Goal: Transaction & Acquisition: Purchase product/service

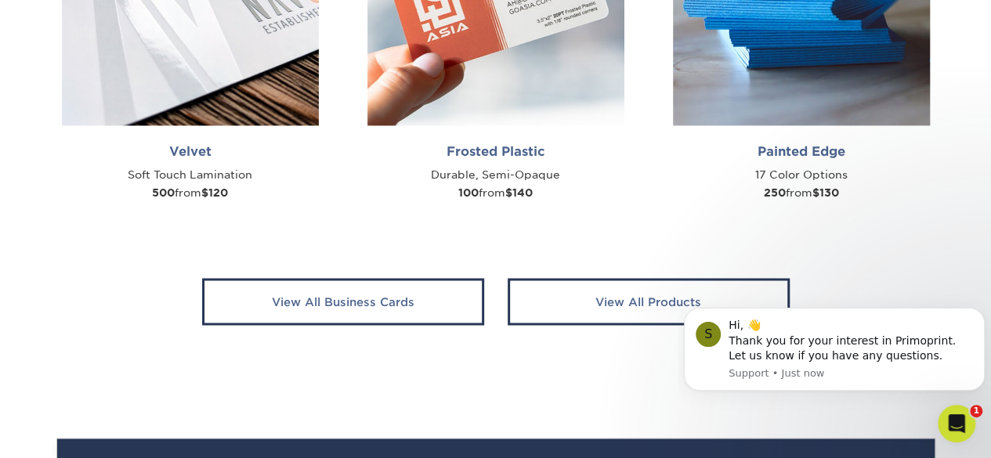
scroll to position [1254, 0]
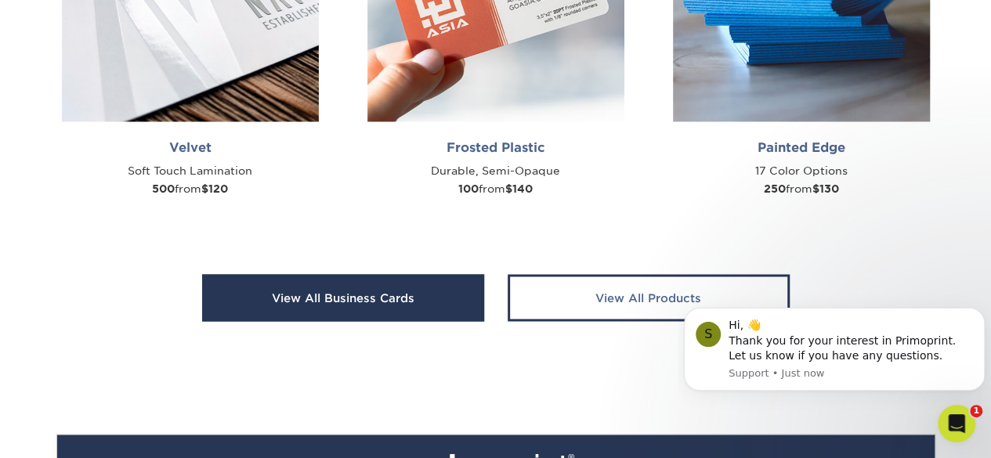
click at [310, 299] on link "View All Business Cards" at bounding box center [343, 297] width 282 height 47
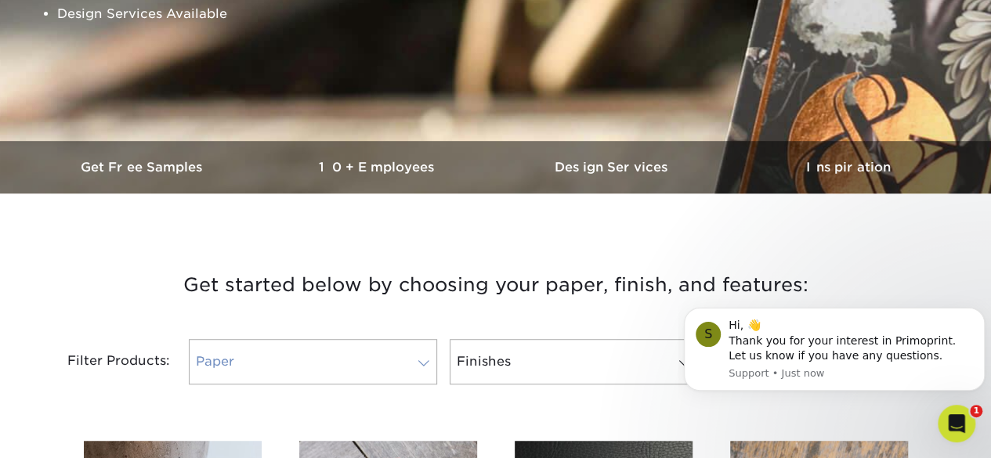
scroll to position [313, 0]
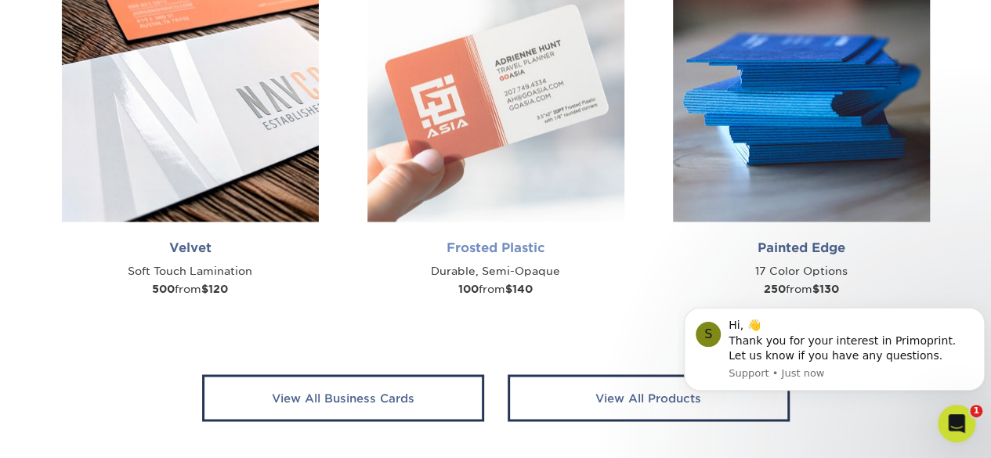
click at [506, 71] on img at bounding box center [496, 93] width 257 height 257
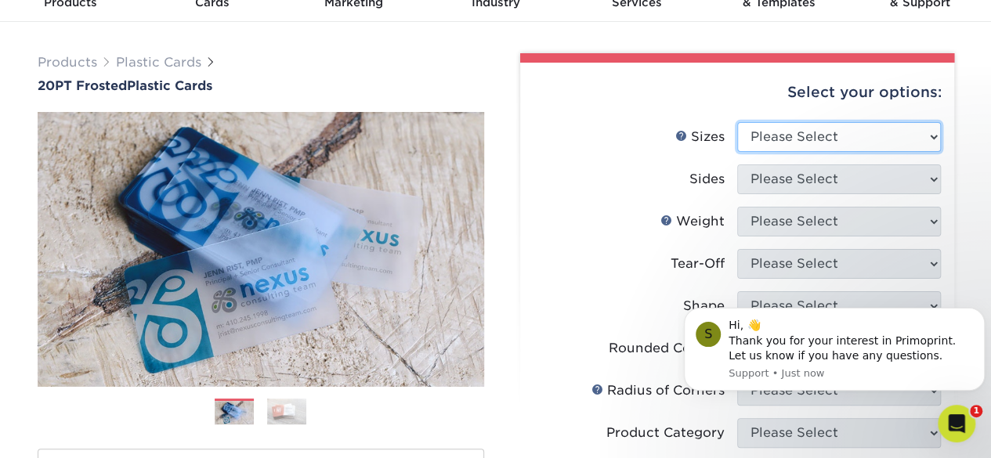
click at [835, 136] on select "Please Select 2" x 3.5" 2" x 8" 2.12" x 3.375" 2.5" x 2.5" 4.25" x 6"" at bounding box center [840, 137] width 204 height 30
select select "2.00x3.50"
click at [738, 122] on select "Please Select 2" x 3.5" 2" x 8" 2.12" x 3.375" 2.5" x 2.5" 4.25" x 6"" at bounding box center [840, 137] width 204 height 30
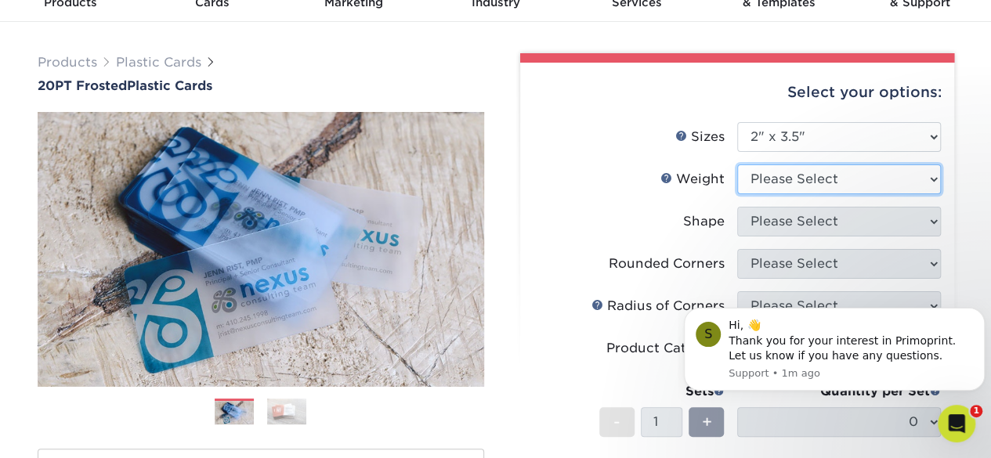
click at [815, 178] on select "Please Select 20PT Frosted Plastic 20PT Frosted Plastic" at bounding box center [840, 180] width 204 height 30
select select "20PT Frosted Plastic"
click at [738, 165] on select "Please Select 20PT Frosted Plastic 20PT Frosted Plastic" at bounding box center [840, 180] width 204 height 30
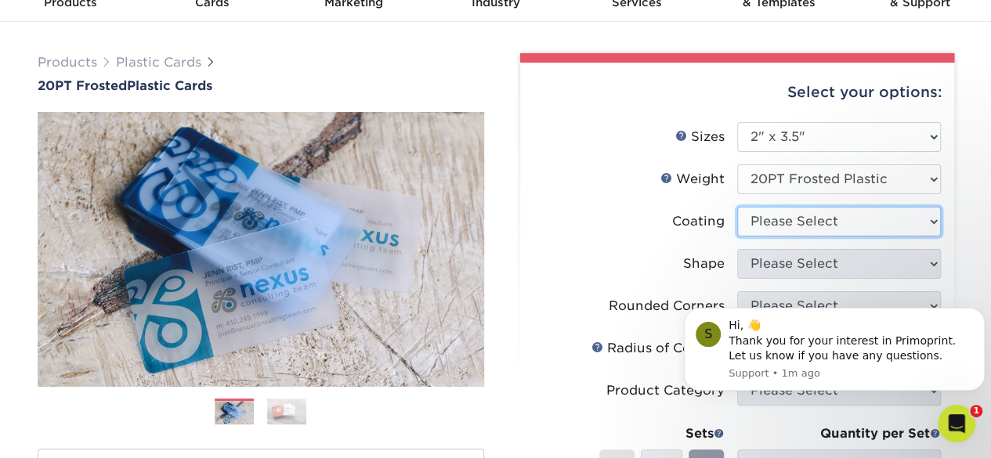
click at [808, 227] on select at bounding box center [840, 222] width 204 height 30
click at [620, 230] on label "Coating" at bounding box center [636, 222] width 204 height 30
click at [788, 220] on select at bounding box center [840, 222] width 204 height 30
select select "3e7618de-abca-4bda-9f97-8b9129e913d8"
click at [738, 207] on select at bounding box center [840, 222] width 204 height 30
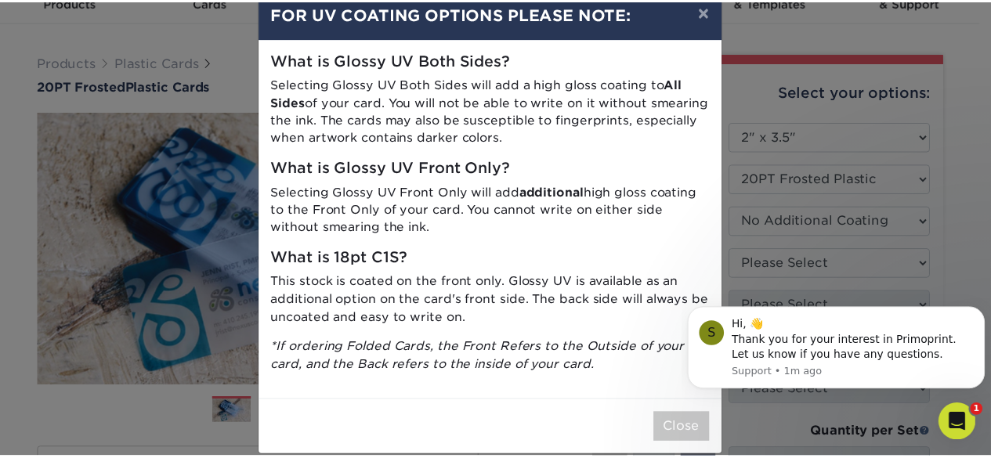
scroll to position [52, 0]
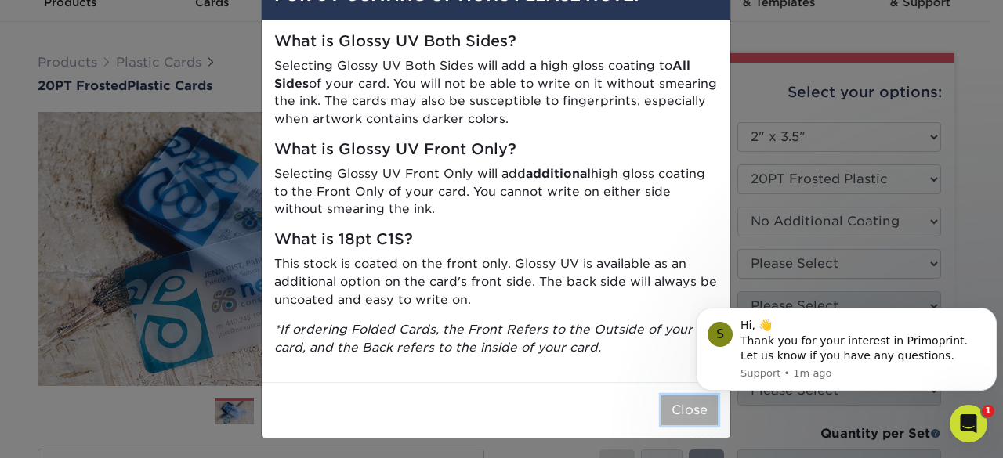
click at [672, 407] on button "Close" at bounding box center [689, 411] width 56 height 30
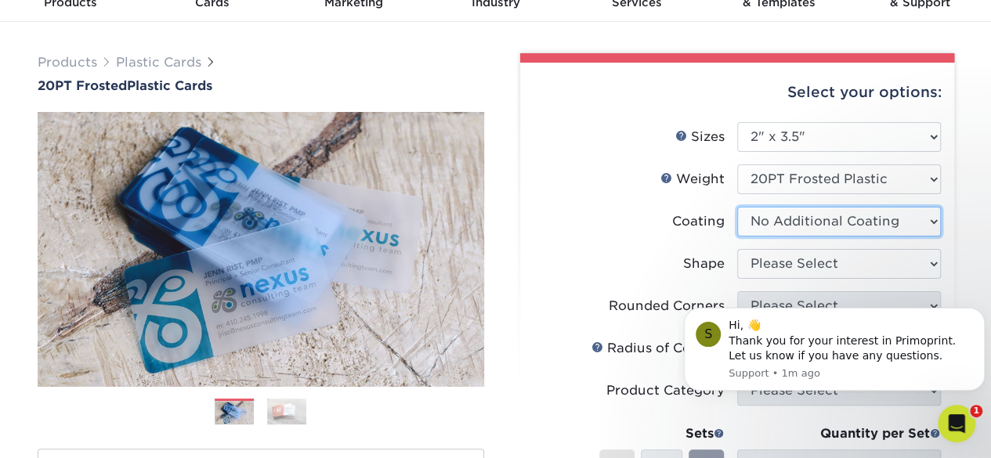
click at [776, 217] on select at bounding box center [840, 222] width 204 height 30
click at [738, 207] on select at bounding box center [840, 222] width 204 height 30
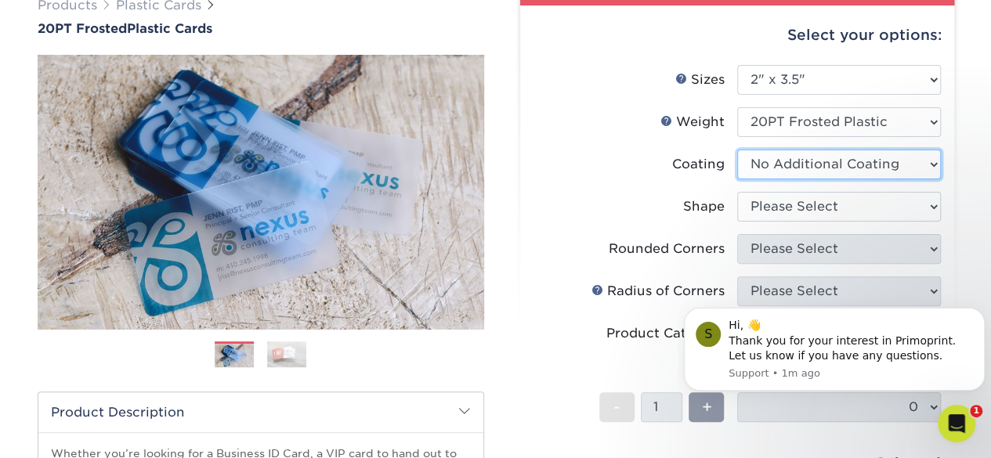
scroll to position [157, 0]
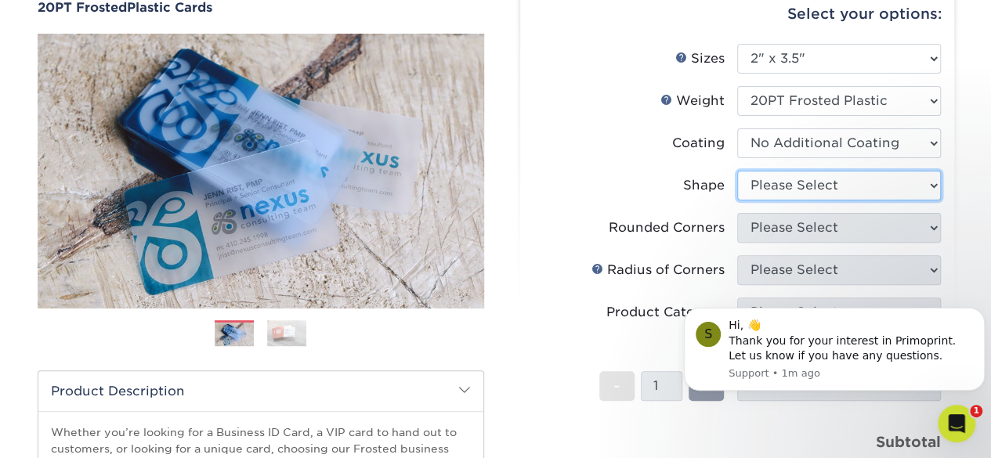
click at [801, 178] on select "Please Select Oval Standard" at bounding box center [840, 186] width 204 height 30
select select "standard"
click at [738, 171] on select "Please Select Oval Standard" at bounding box center [840, 186] width 204 height 30
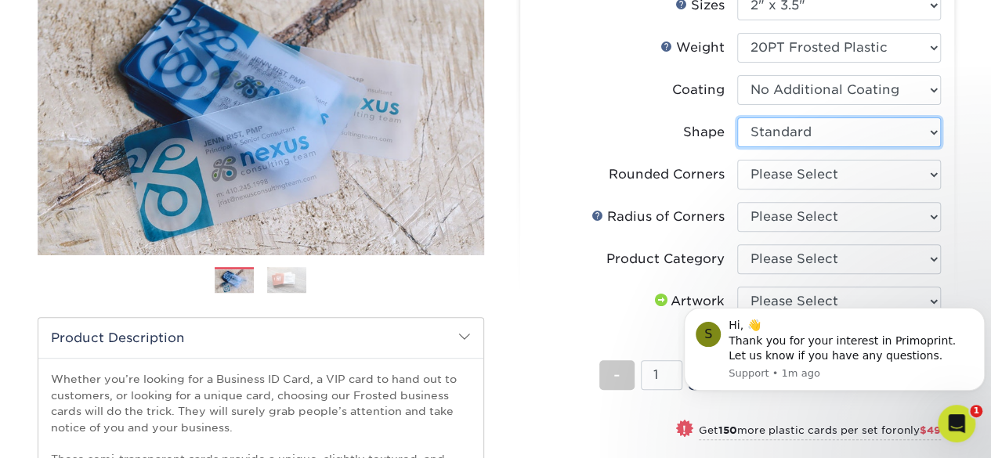
scroll to position [235, 0]
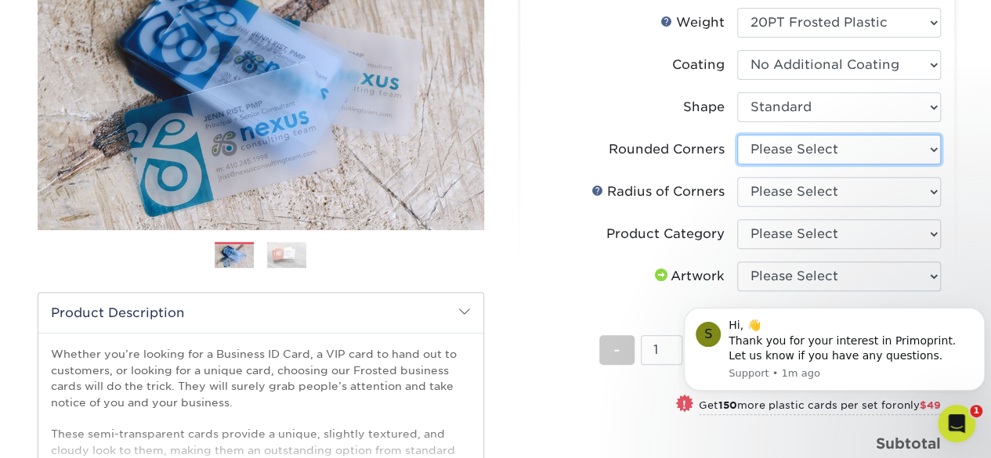
click at [773, 153] on select "Please Select Yes - Round 4 Corners" at bounding box center [840, 150] width 204 height 30
select select "7672df9e-0e0a-464d-8e1f-920c575e4da3"
click at [738, 135] on select "Please Select Yes - Round 4 Corners" at bounding box center [840, 150] width 204 height 30
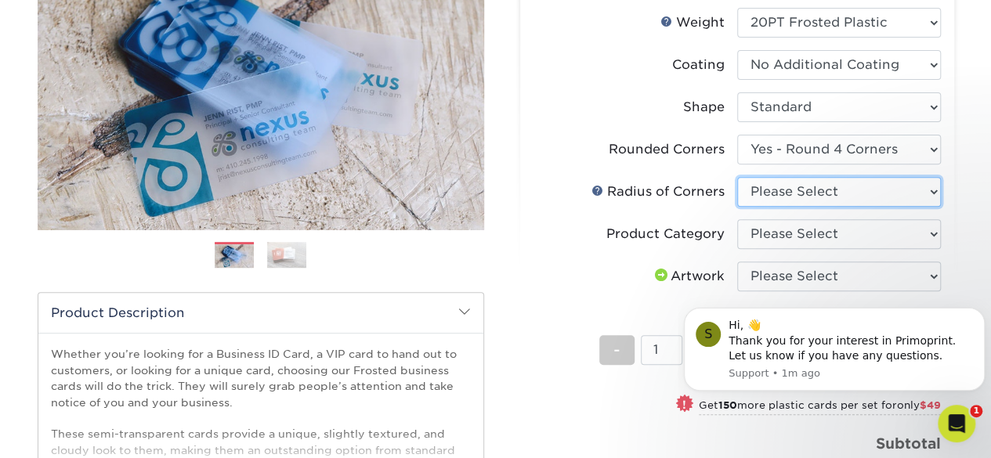
click at [806, 190] on select "Please Select Rounded 1/8" Rounded 1/4"" at bounding box center [840, 192] width 204 height 30
select select "589680c7-ee9a-431b-9d12-d7aeb1386a97"
click at [738, 177] on select "Please Select Rounded 1/8" Rounded 1/4"" at bounding box center [840, 192] width 204 height 30
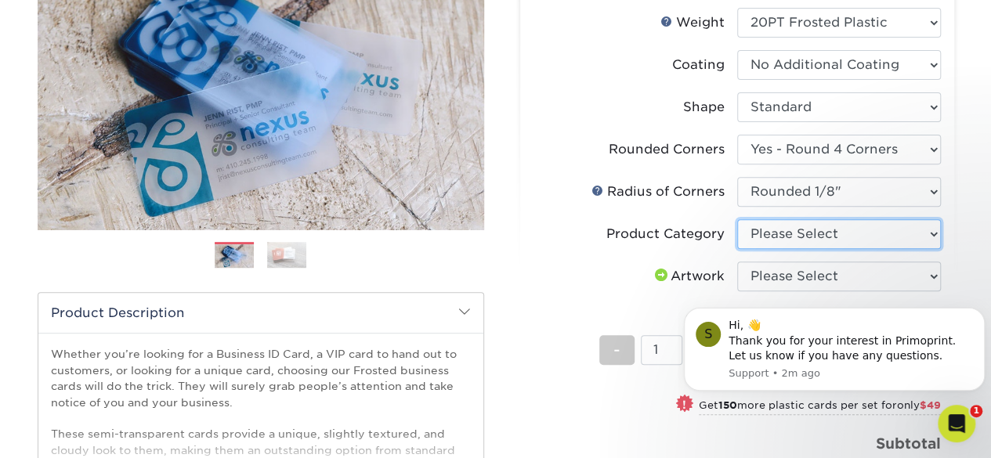
drag, startPoint x: 823, startPoint y: 233, endPoint x: 931, endPoint y: 230, distance: 108.2
click at [823, 233] on select "Please Select Business Cards" at bounding box center [840, 234] width 204 height 30
click at [897, 228] on select "Please Select Business Cards" at bounding box center [840, 234] width 204 height 30
click at [931, 230] on select "Please Select Business Cards" at bounding box center [840, 234] width 204 height 30
select select "3b5148f1-0588-4f88-a218-97bcfdce65c1"
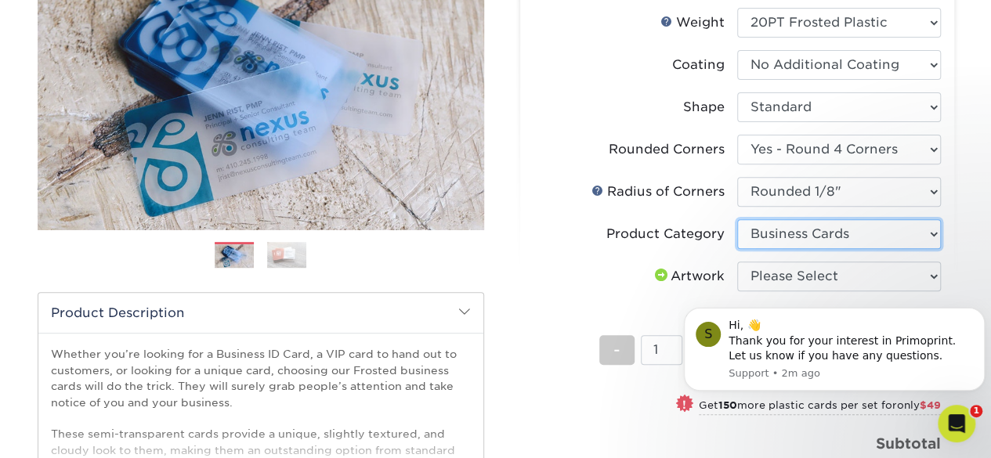
click at [738, 219] on select "Please Select Business Cards" at bounding box center [840, 234] width 204 height 30
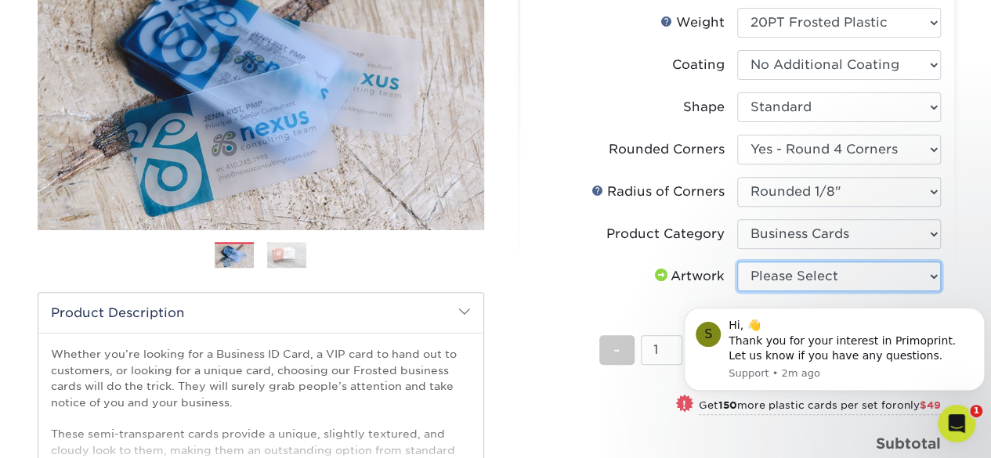
click at [843, 267] on select "Please Select I will upload files I need a design - $100" at bounding box center [840, 277] width 204 height 30
select select "upload"
click at [738, 262] on select "Please Select I will upload files I need a design - $100" at bounding box center [840, 277] width 204 height 30
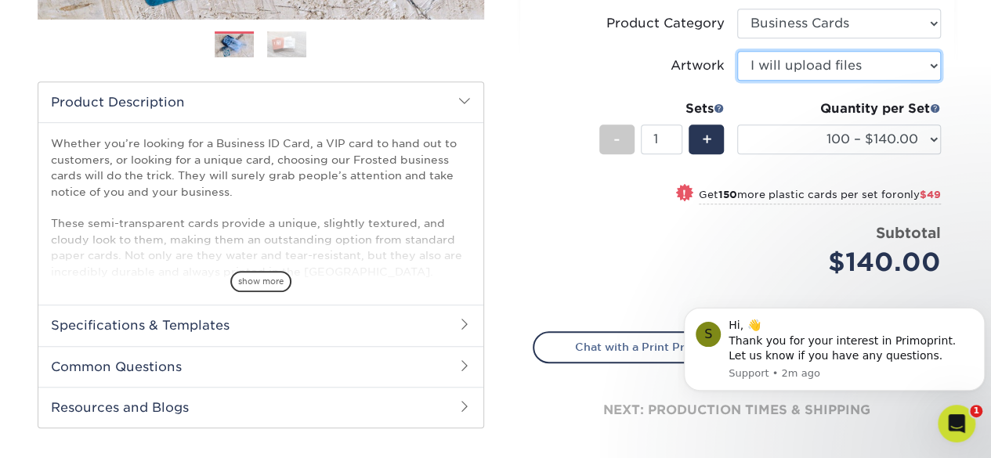
scroll to position [470, 0]
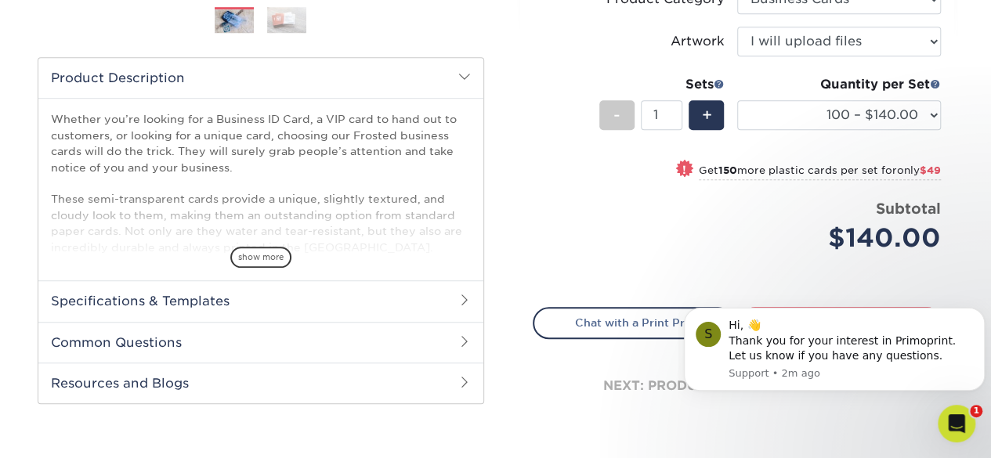
click at [199, 294] on h2 "Specifications & Templates" at bounding box center [260, 301] width 445 height 41
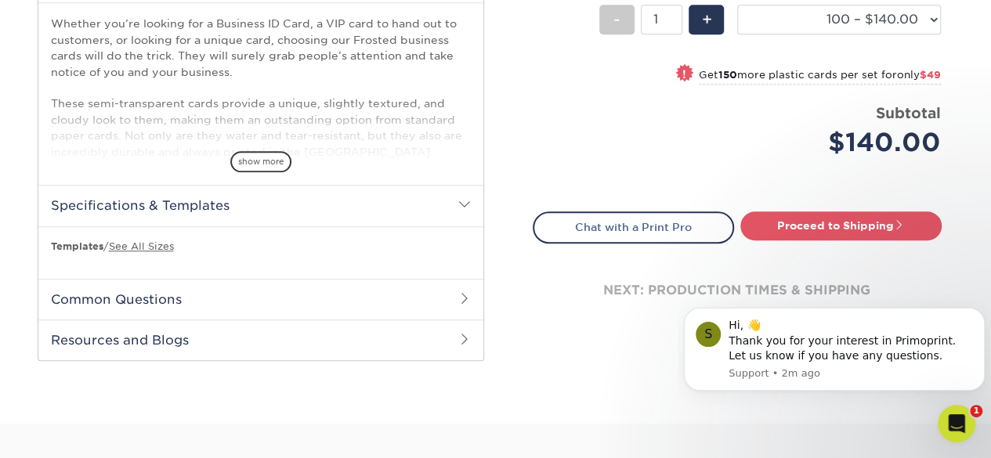
scroll to position [627, 0]
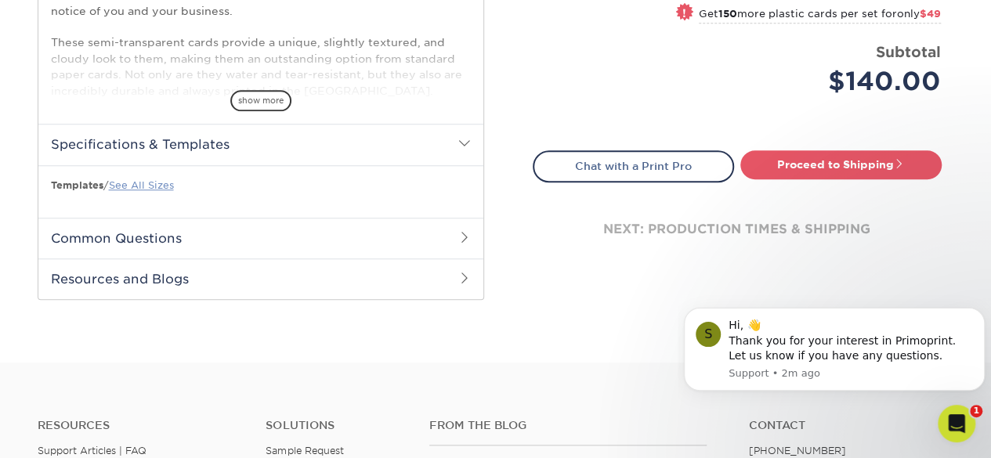
click at [147, 183] on link "See All Sizes" at bounding box center [141, 185] width 65 height 12
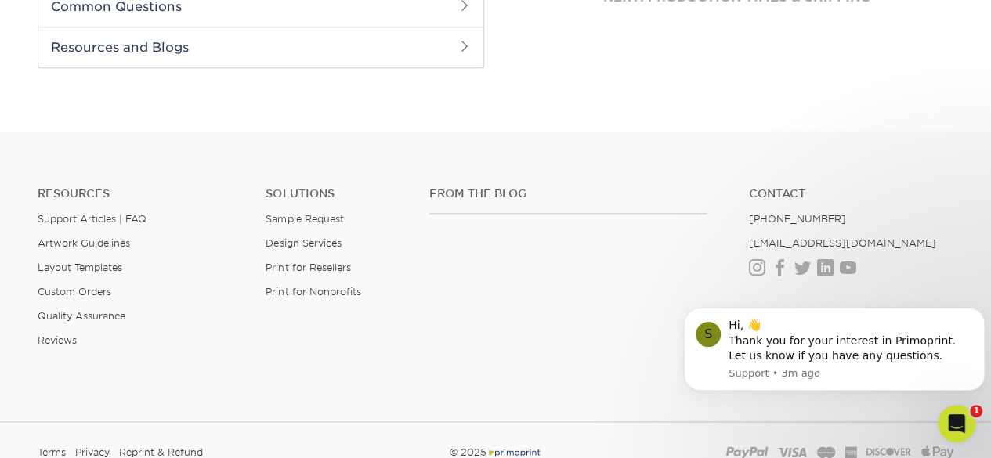
scroll to position [752, 0]
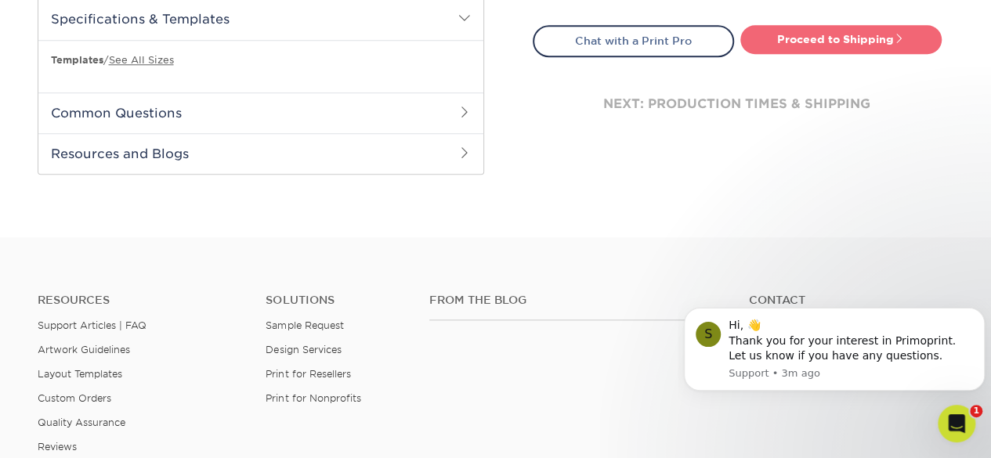
click at [814, 40] on link "Proceed to Shipping" at bounding box center [841, 39] width 201 height 28
type input "Set 1"
select select "33ecd844-1b4a-4421-847f-419dcfdd6629"
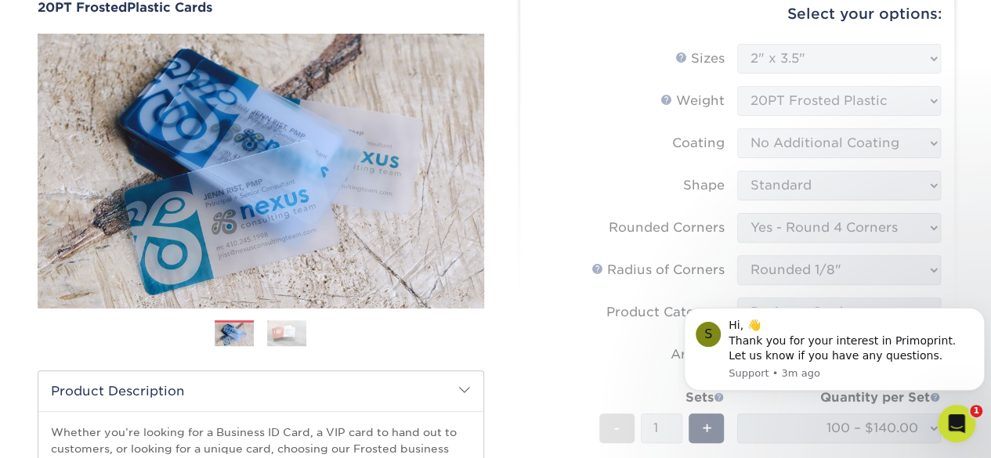
scroll to position [235, 0]
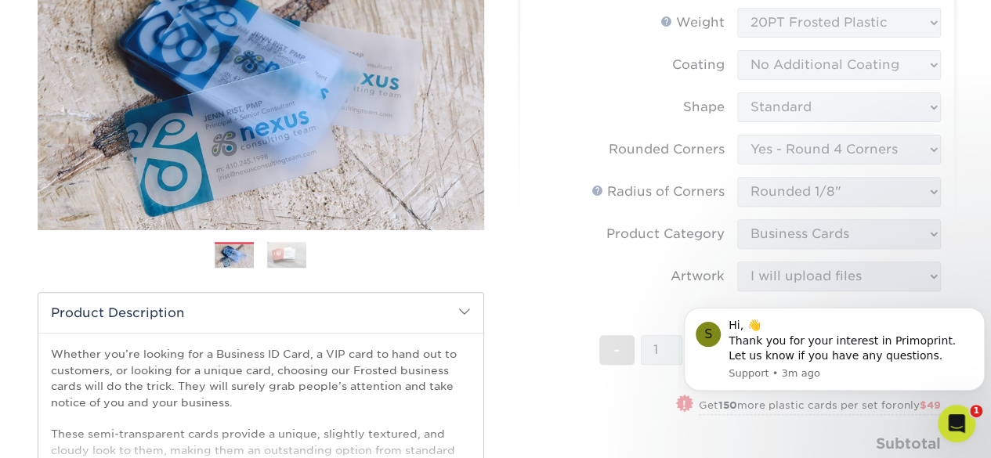
click at [538, 244] on form "Sizes Help Sizes Please Select 2" x 3.5" 2" x 8" 2.12" x 3.375" 2.5" x 2.5" 4.2…" at bounding box center [737, 245] width 409 height 559
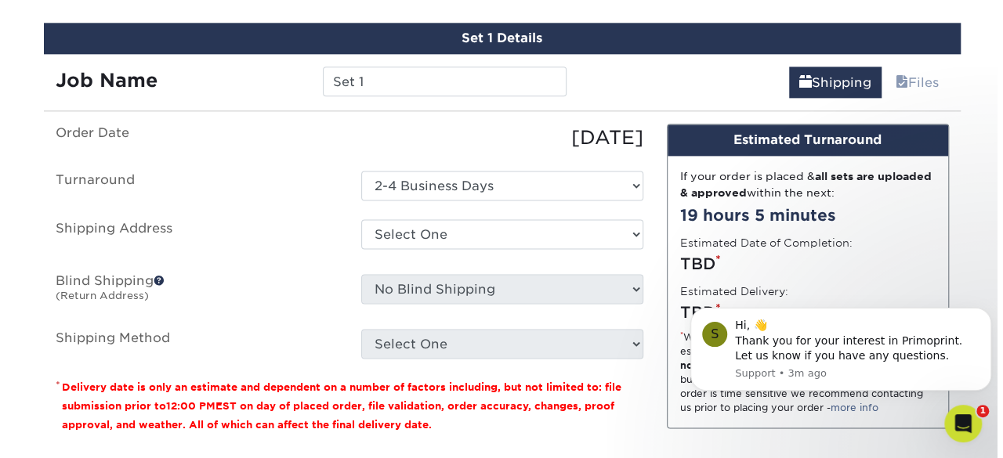
scroll to position [940, 0]
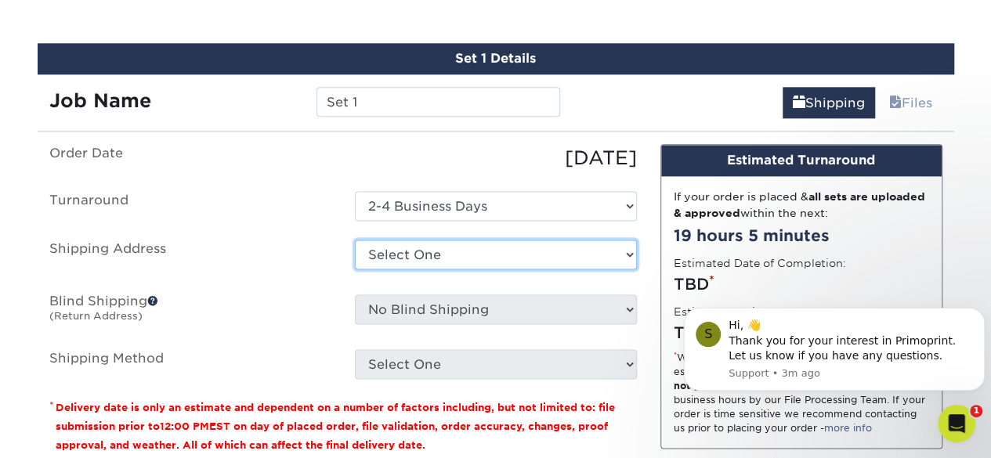
click at [455, 246] on select "Select One + Add New Address - Login" at bounding box center [496, 255] width 282 height 30
select select "newaddress"
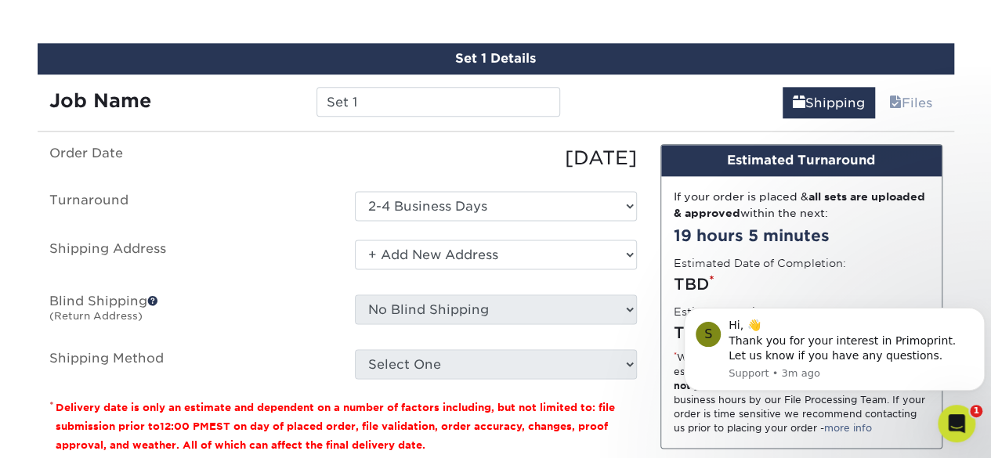
click at [355, 240] on select "Select One + Add New Address - Login" at bounding box center [496, 255] width 282 height 30
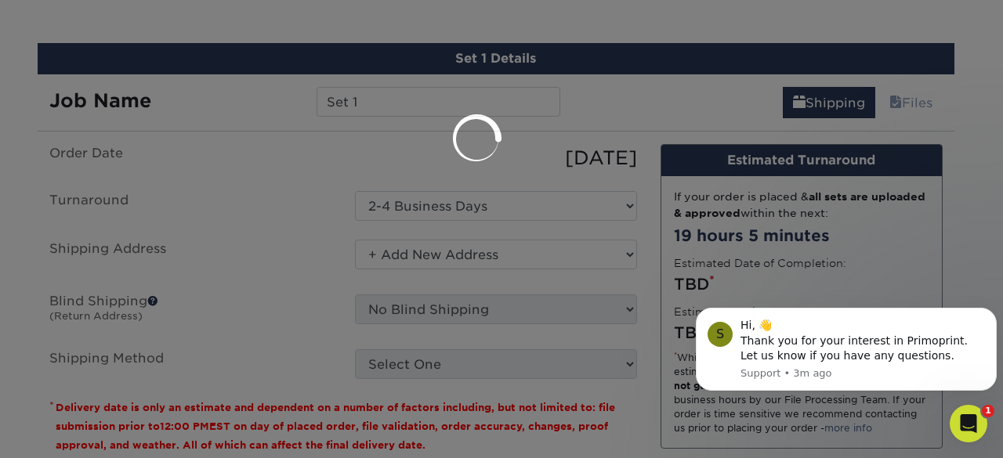
scroll to position [0, 0]
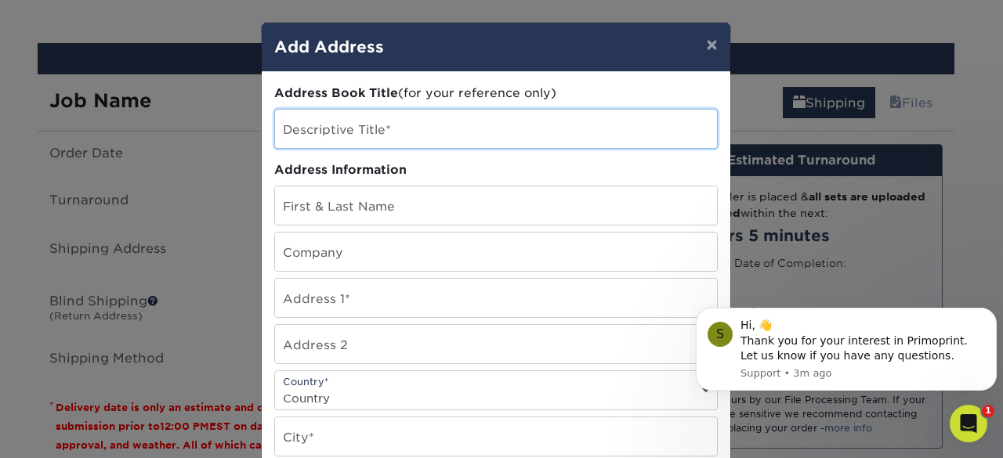
click at [384, 127] on input "text" at bounding box center [496, 129] width 442 height 38
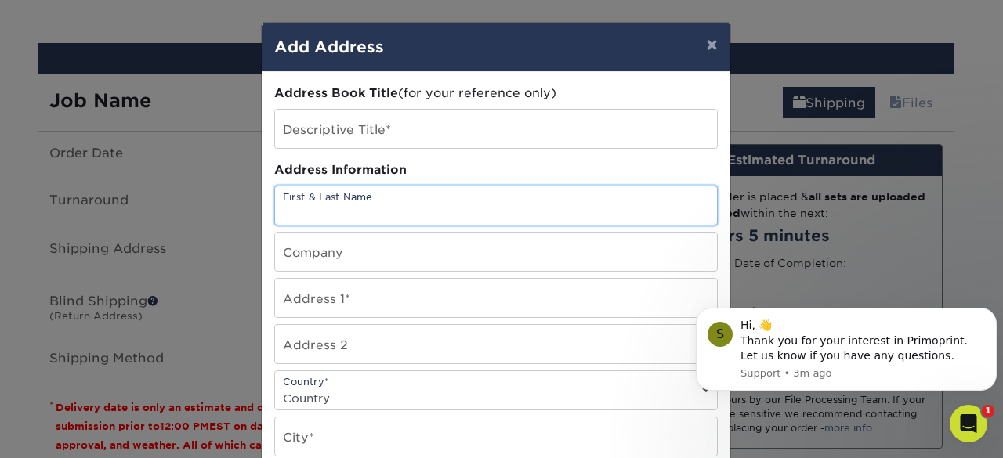
click at [368, 209] on input "text" at bounding box center [496, 206] width 442 height 38
type input "Get Moore Roofing"
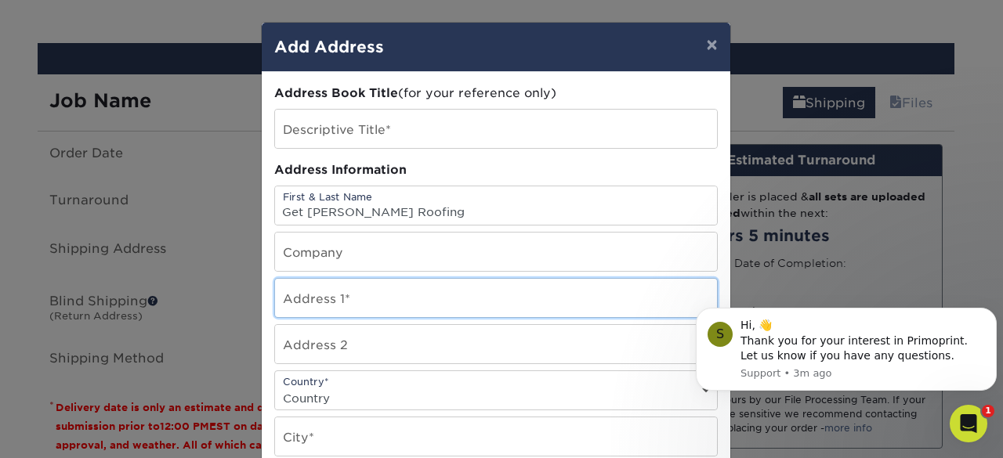
type input "2425 Halter Dr"
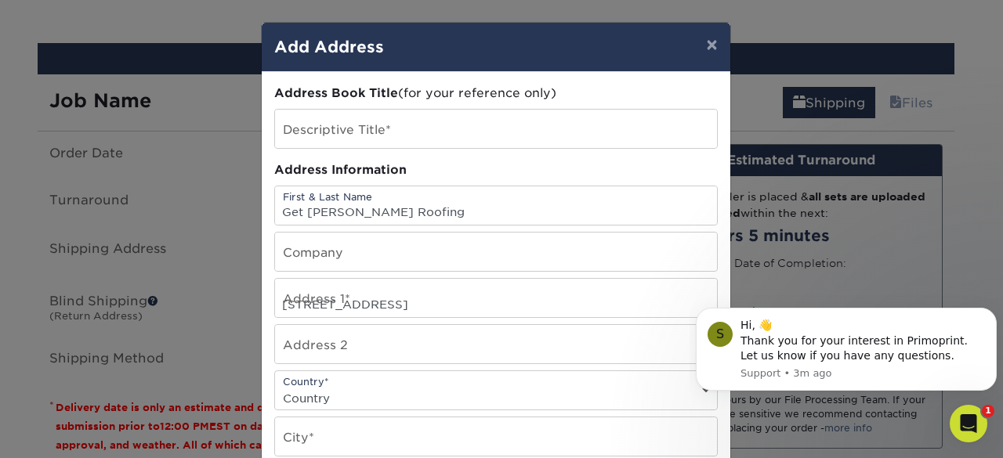
select select "US"
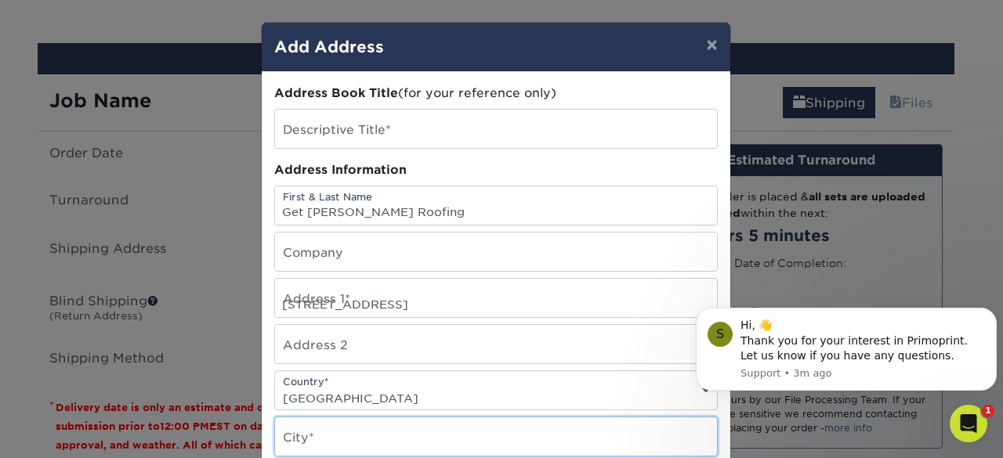
type input "Aubrey"
select select "TX"
type input "76227"
type input "4357056244"
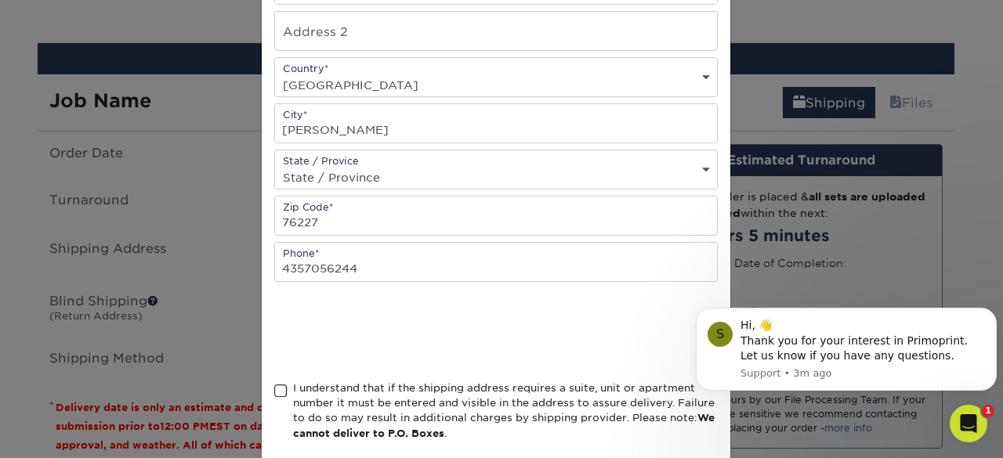
scroll to position [386, 0]
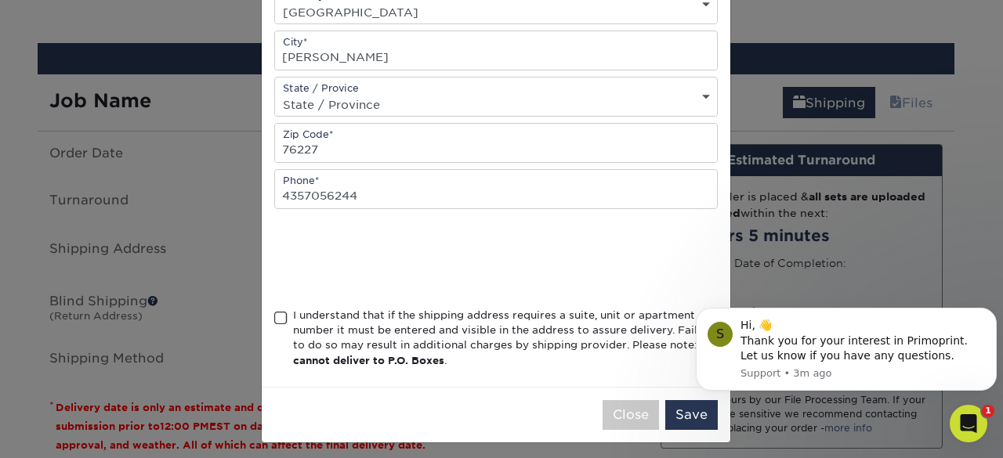
click at [274, 311] on span at bounding box center [280, 318] width 13 height 15
click at [0, 0] on input "I understand that if the shipping address requires a suite, unit or apartment n…" at bounding box center [0, 0] width 0 height 0
click at [684, 408] on button "Save" at bounding box center [691, 415] width 53 height 30
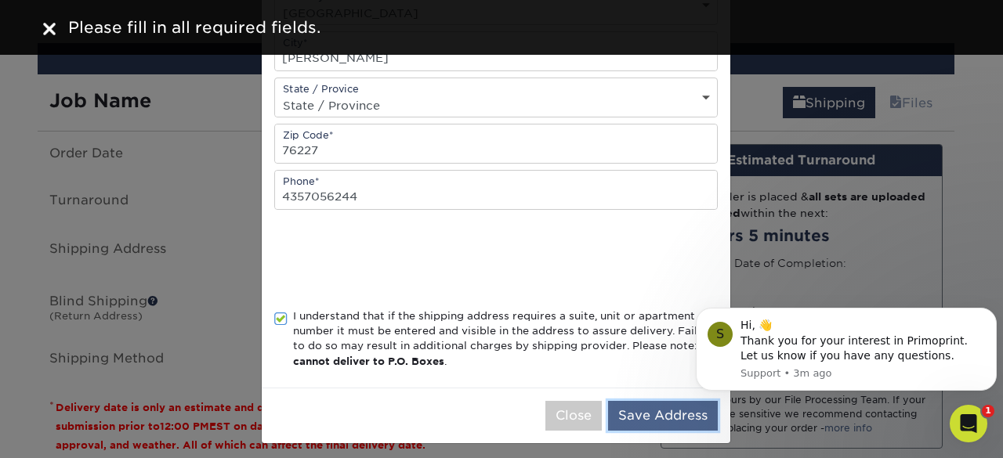
click at [658, 404] on button "Save Address" at bounding box center [663, 416] width 110 height 30
click at [643, 408] on button "Save Address" at bounding box center [663, 416] width 110 height 30
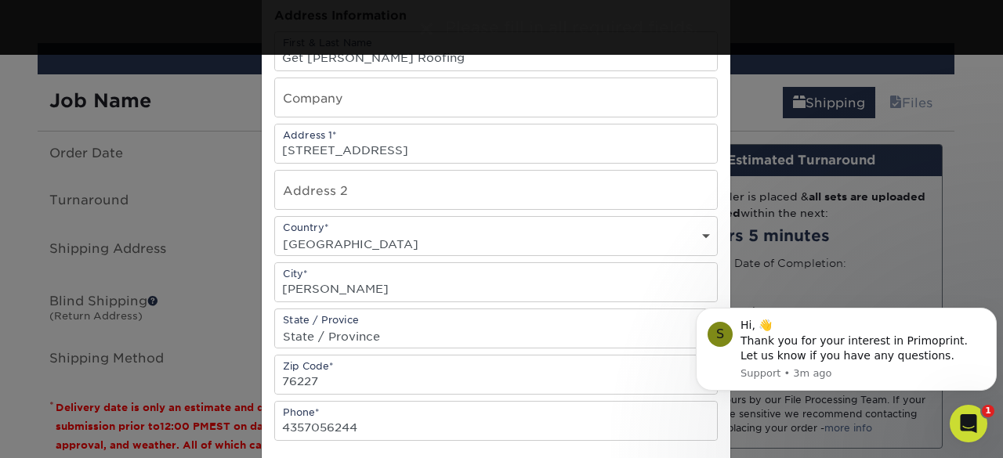
scroll to position [0, 0]
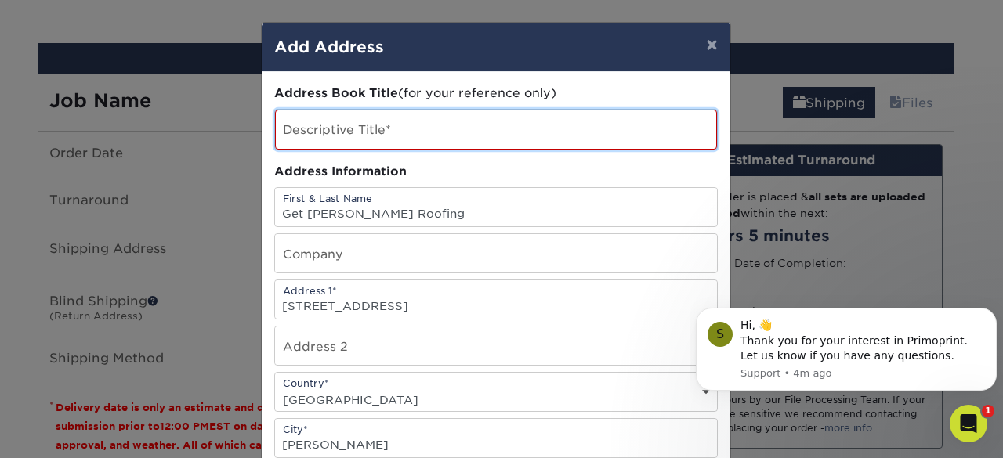
click at [310, 128] on input "text" at bounding box center [496, 130] width 442 height 40
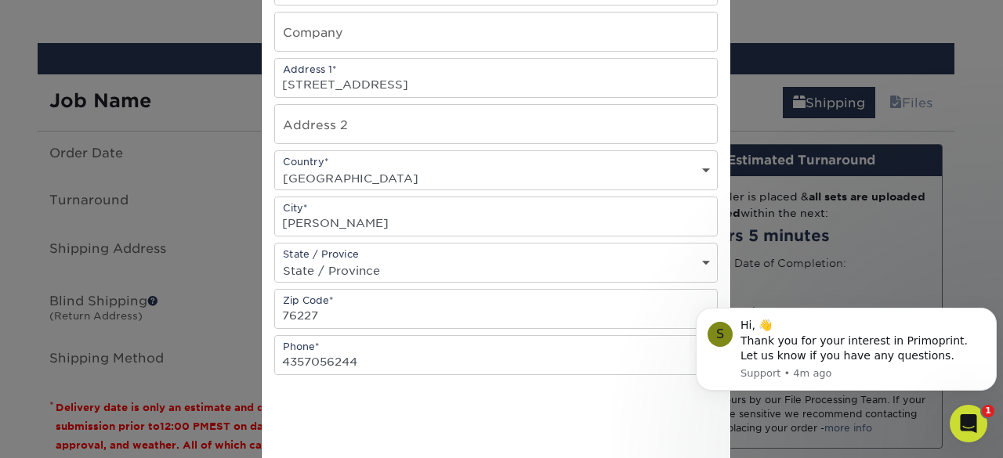
scroll to position [387, 0]
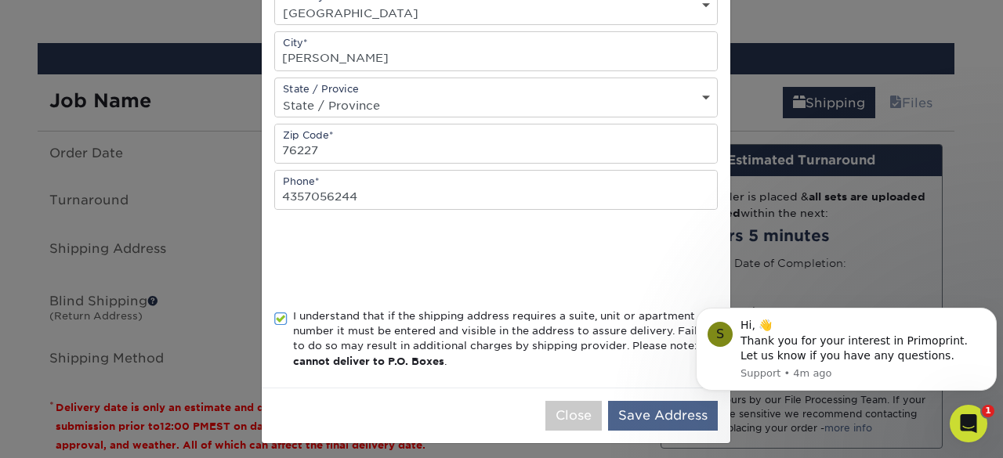
type input "Get Moore Business Cards"
click at [655, 413] on button "Save Address" at bounding box center [663, 416] width 110 height 30
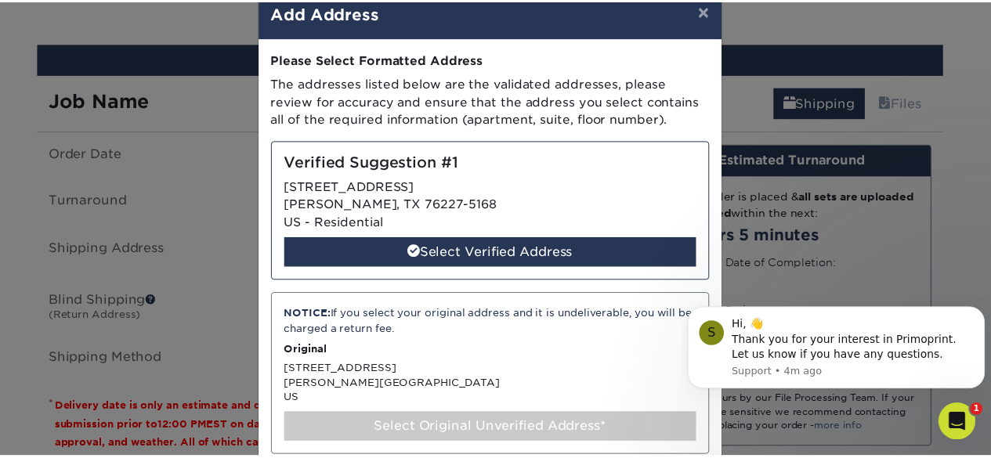
scroll to position [0, 0]
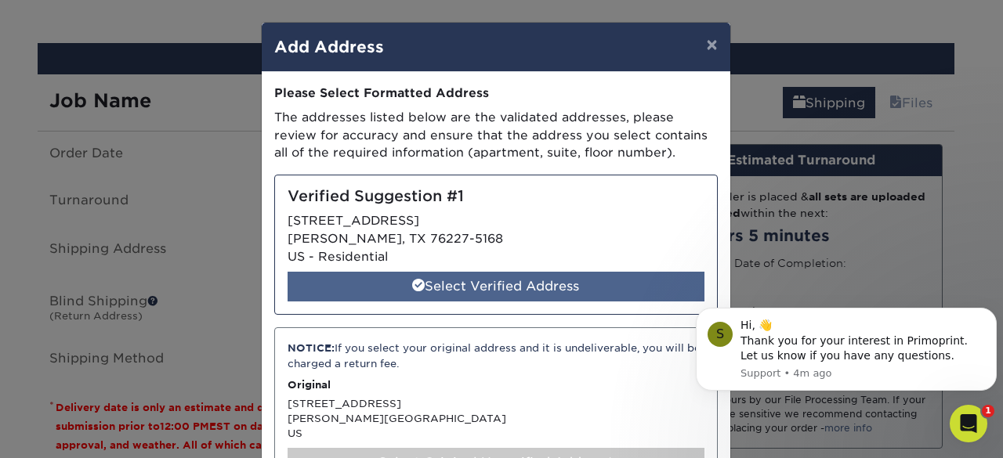
click at [498, 281] on div "Select Verified Address" at bounding box center [496, 287] width 417 height 30
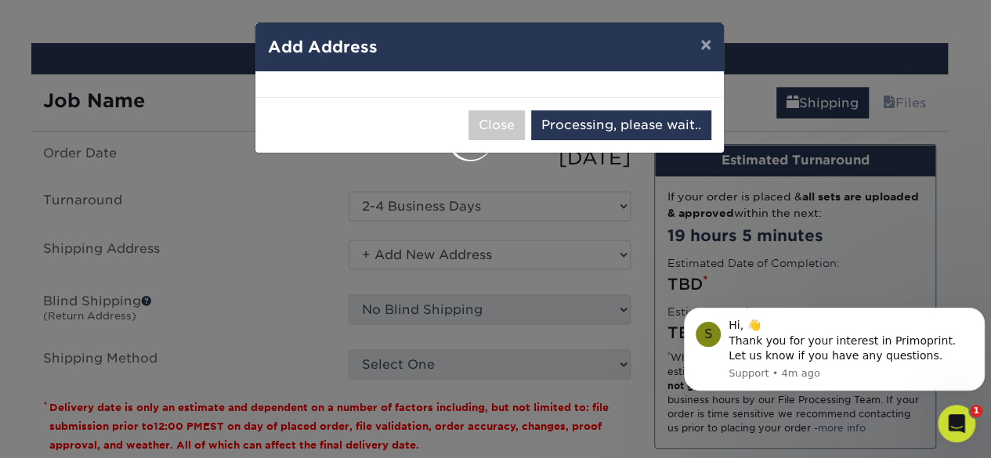
select select "287005"
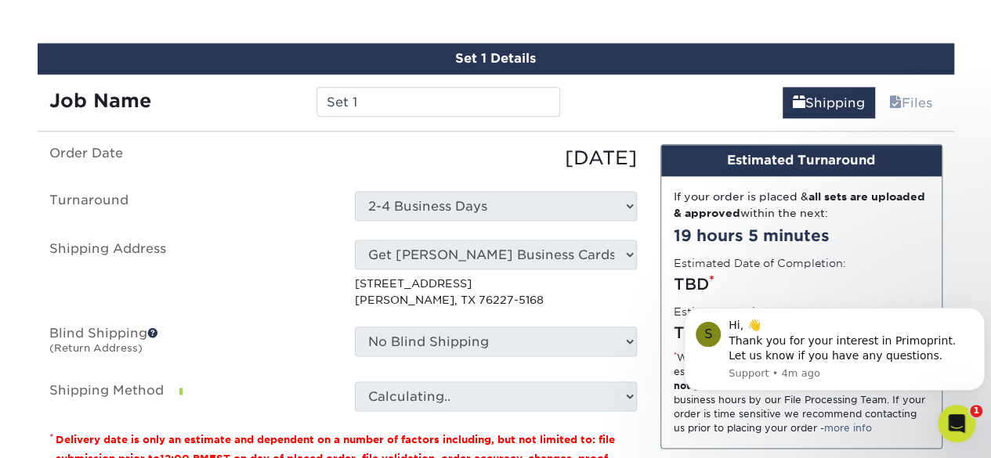
scroll to position [1097, 0]
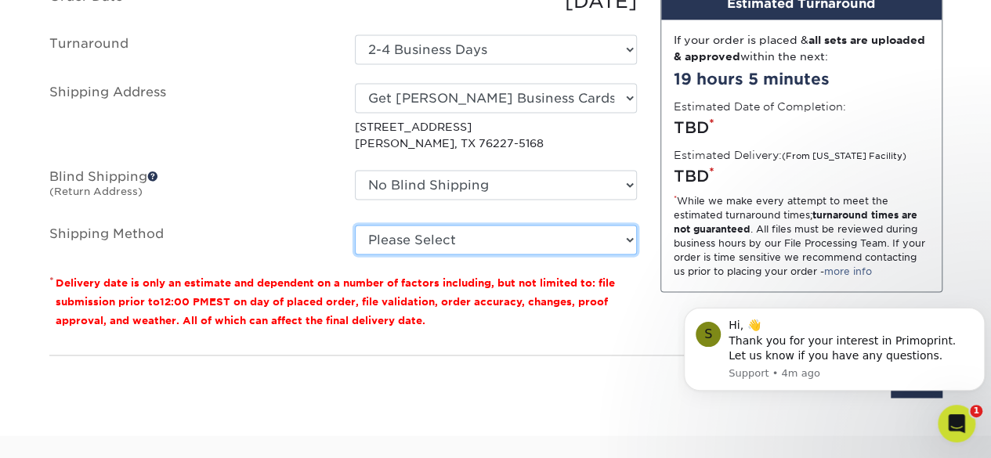
click at [416, 237] on select "Please Select Ground Shipping (+$7.84) 3 Day Shipping Service (+$22.68) 2 Day A…" at bounding box center [496, 240] width 282 height 30
select select "03"
click at [355, 225] on select "Please Select Ground Shipping (+$7.84) 3 Day Shipping Service (+$22.68) 2 Day A…" at bounding box center [496, 240] width 282 height 30
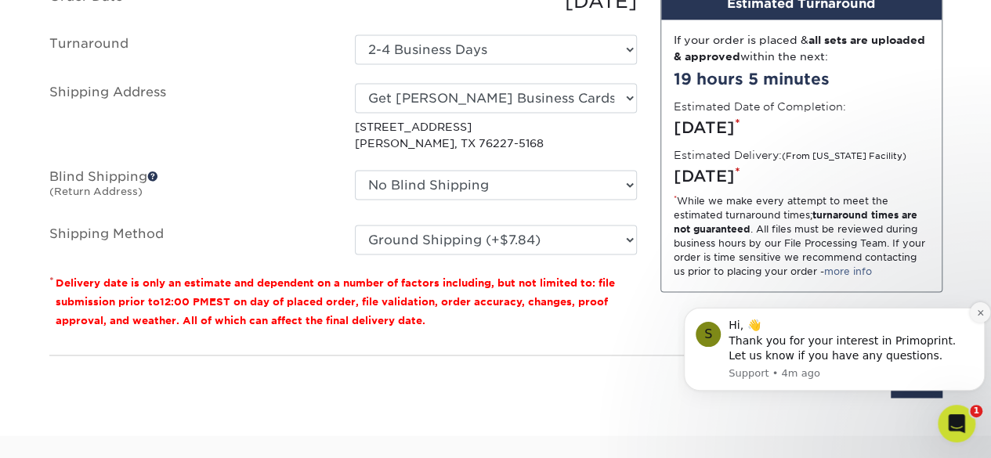
click at [980, 313] on icon "Dismiss notification" at bounding box center [981, 313] width 9 height 9
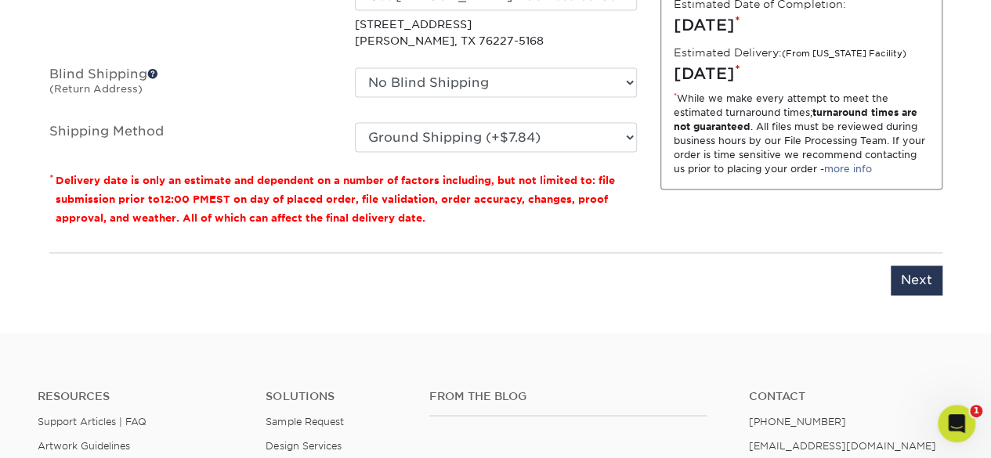
scroll to position [1176, 0]
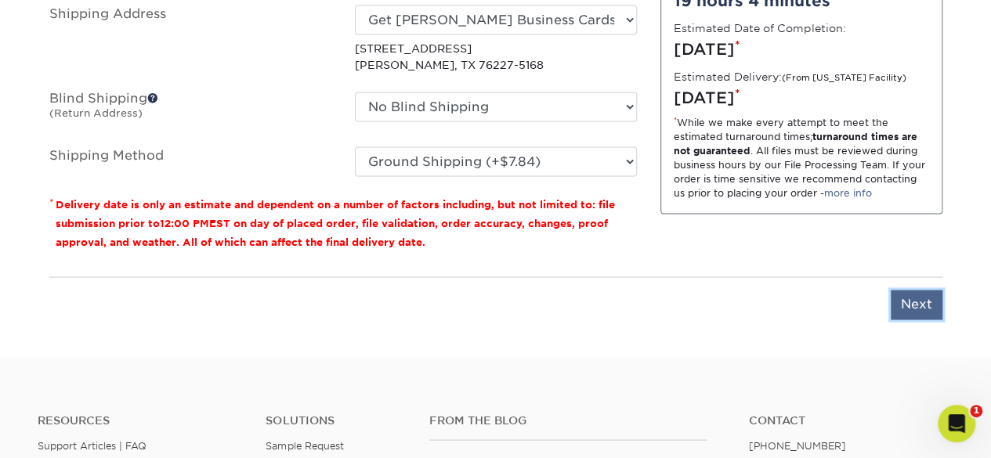
click at [906, 291] on input "Next" at bounding box center [917, 305] width 52 height 30
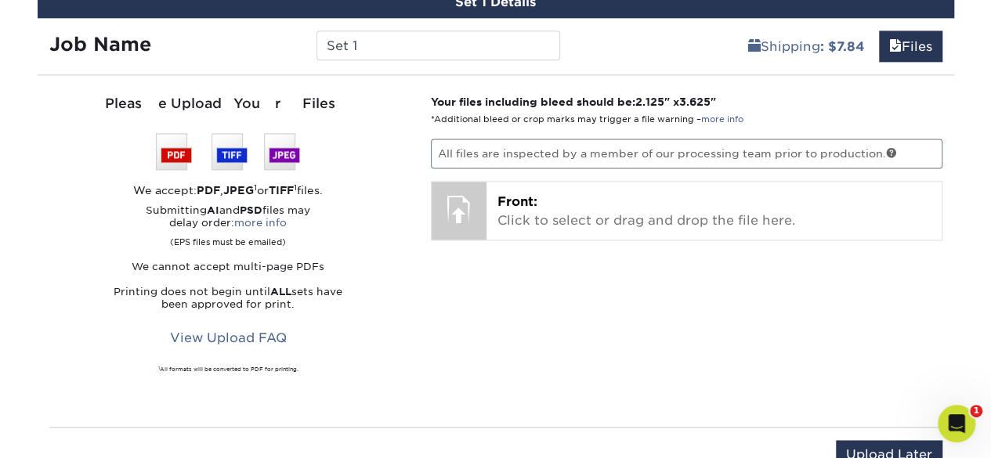
scroll to position [1019, 0]
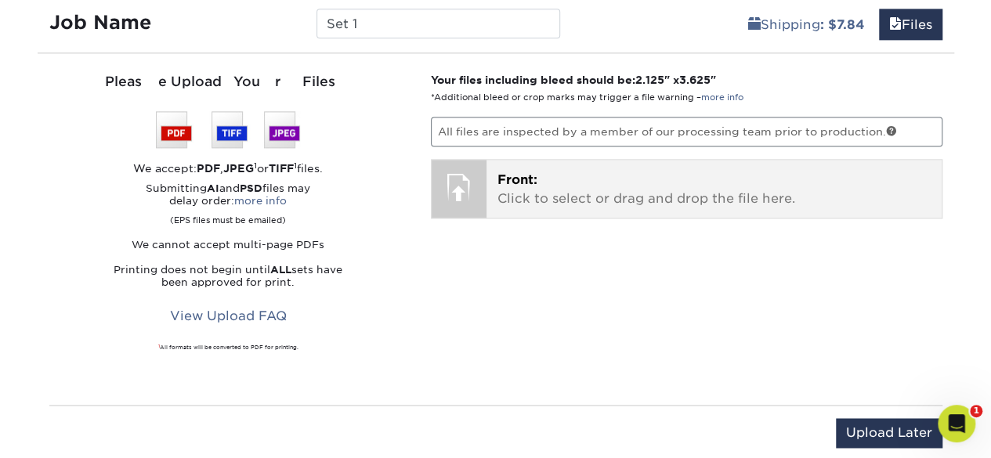
click at [500, 187] on p "Front: Click to select or drag and drop the file here." at bounding box center [714, 190] width 433 height 38
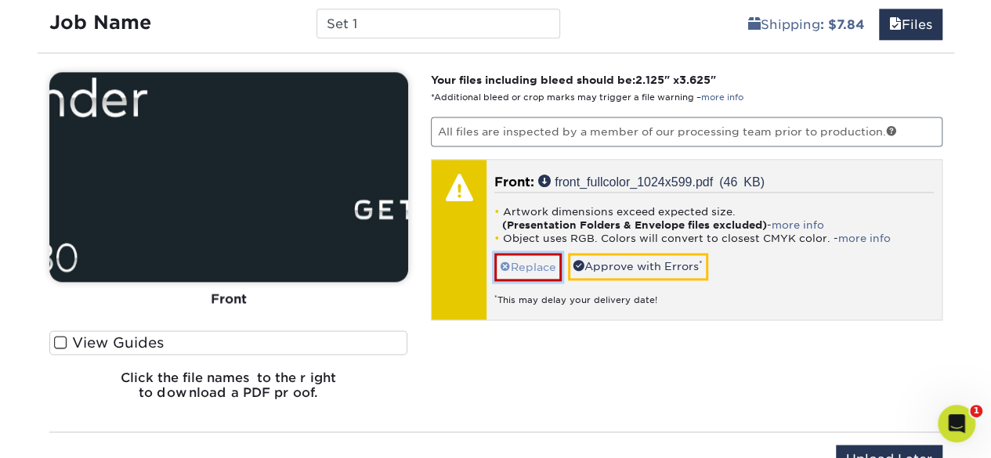
click at [525, 264] on link "Replace" at bounding box center [528, 266] width 67 height 27
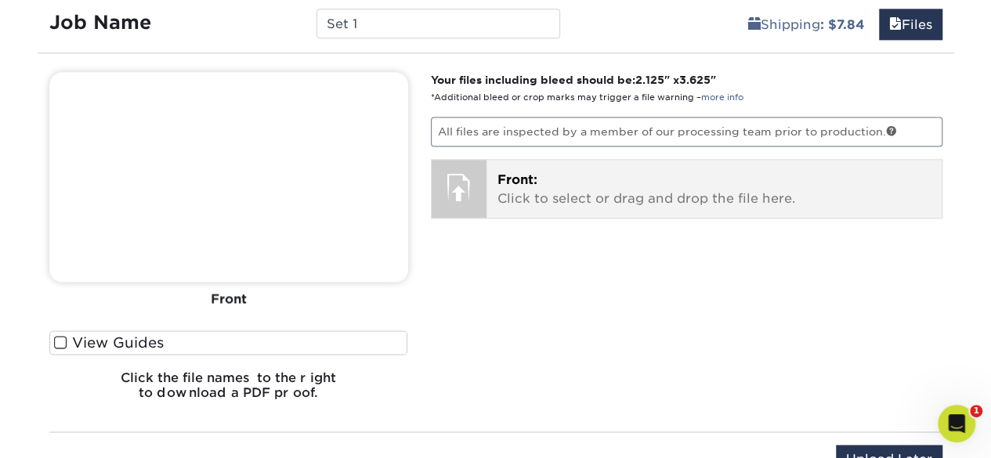
click at [506, 172] on span "Front:" at bounding box center [518, 179] width 40 height 15
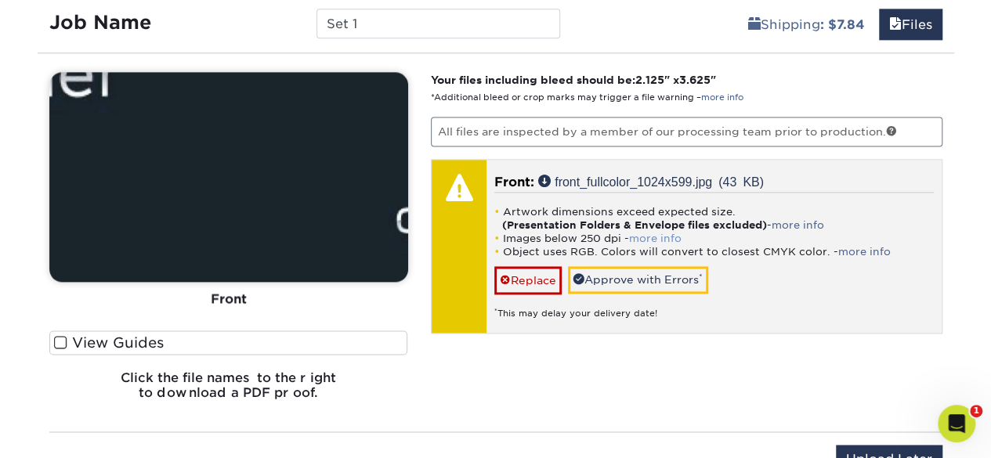
click at [653, 233] on link "more info" at bounding box center [655, 239] width 53 height 12
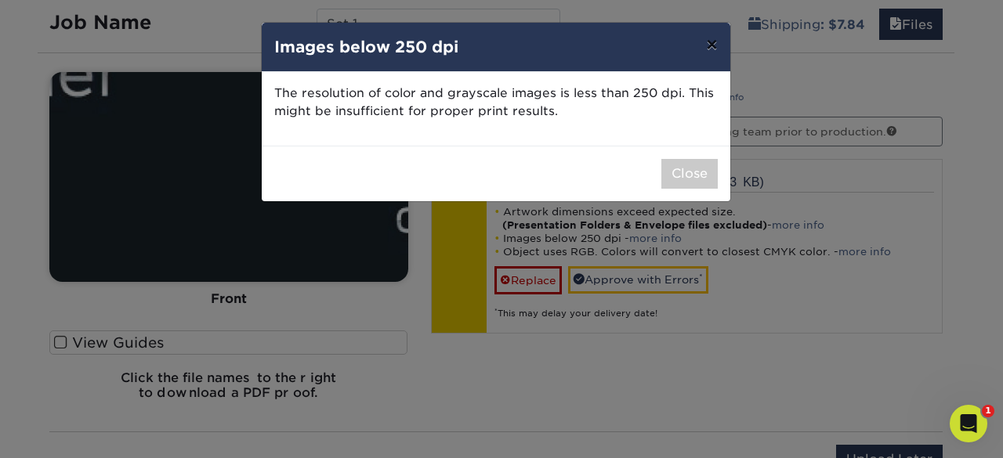
click at [715, 47] on button "×" at bounding box center [712, 45] width 36 height 44
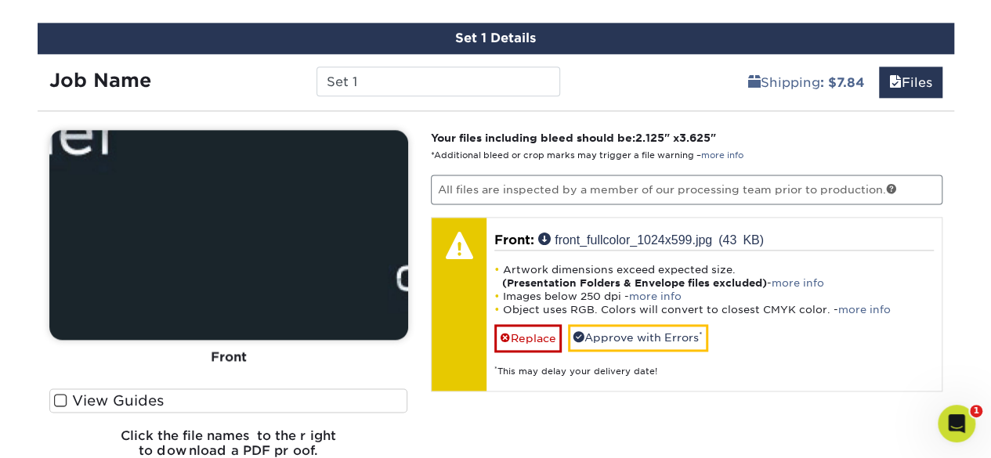
scroll to position [940, 0]
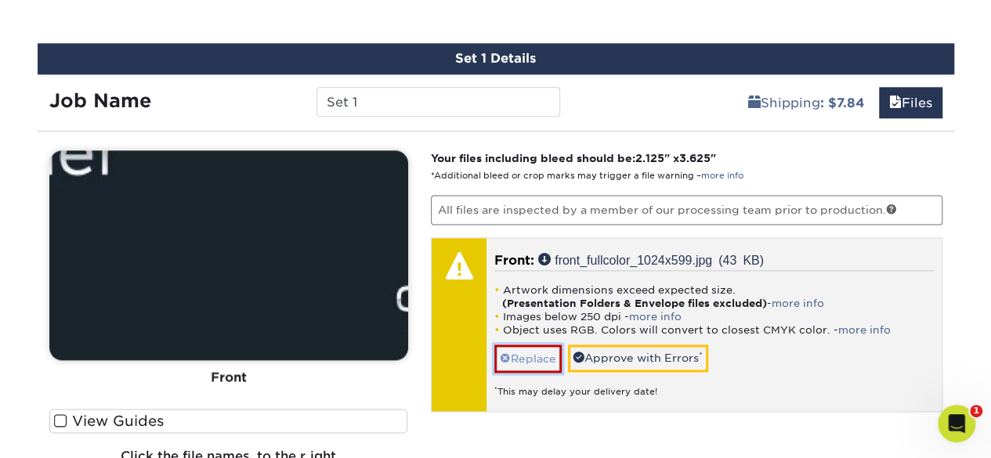
click at [524, 352] on link "Replace" at bounding box center [528, 358] width 67 height 27
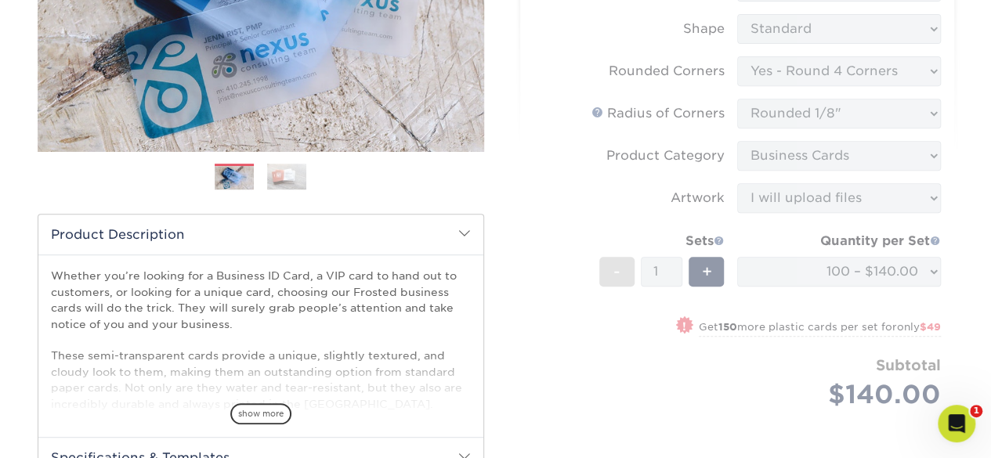
scroll to position [0, 0]
